Goal: Task Accomplishment & Management: Use online tool/utility

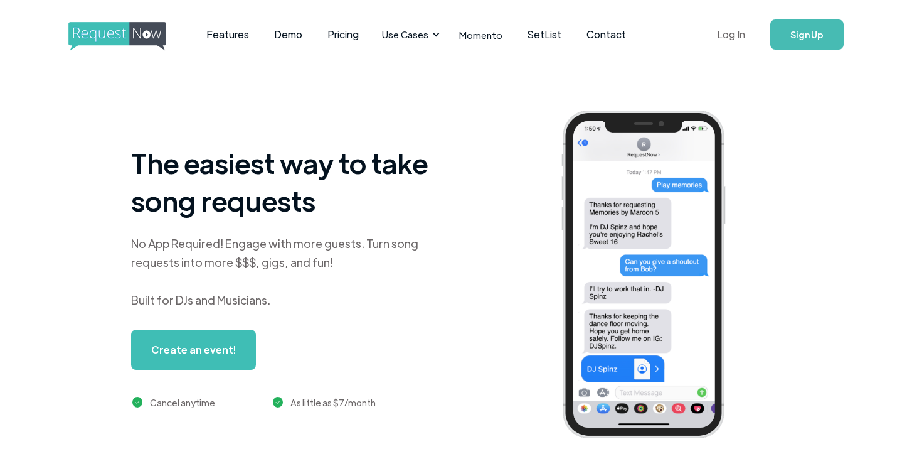
click at [737, 46] on link "Log In" at bounding box center [731, 35] width 53 height 44
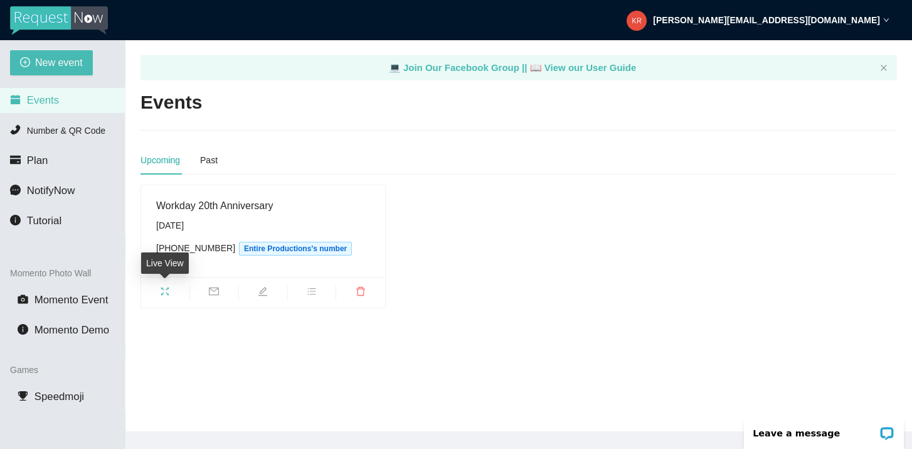
click at [165, 287] on icon "fullscreen" at bounding box center [165, 291] width 10 height 10
